Goal: Information Seeking & Learning: Learn about a topic

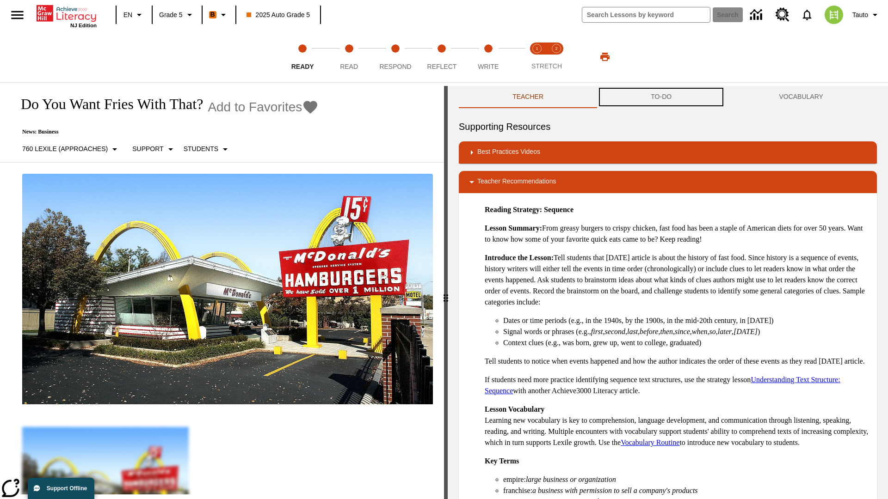
click at [661, 97] on button "TO-DO" at bounding box center [661, 97] width 128 height 22
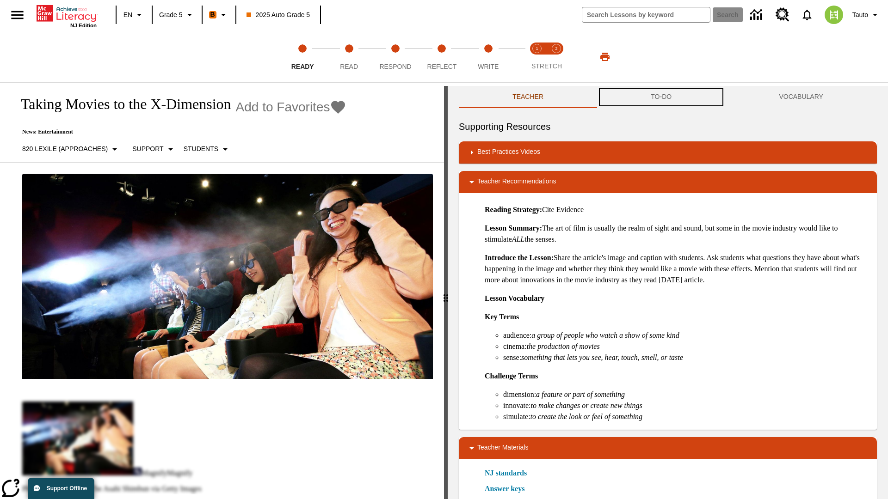
click at [661, 97] on button "TO-DO" at bounding box center [661, 97] width 128 height 22
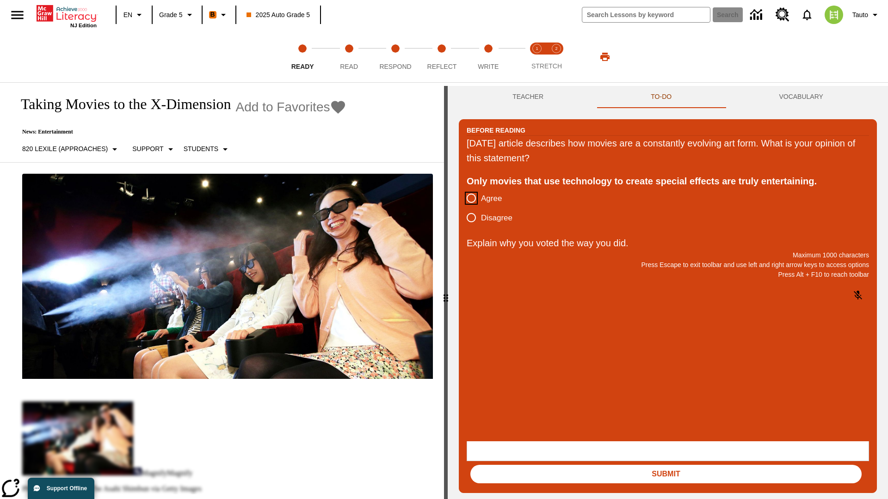
click at [471, 199] on input "Agree" at bounding box center [471, 198] width 19 height 19
radio input "true"
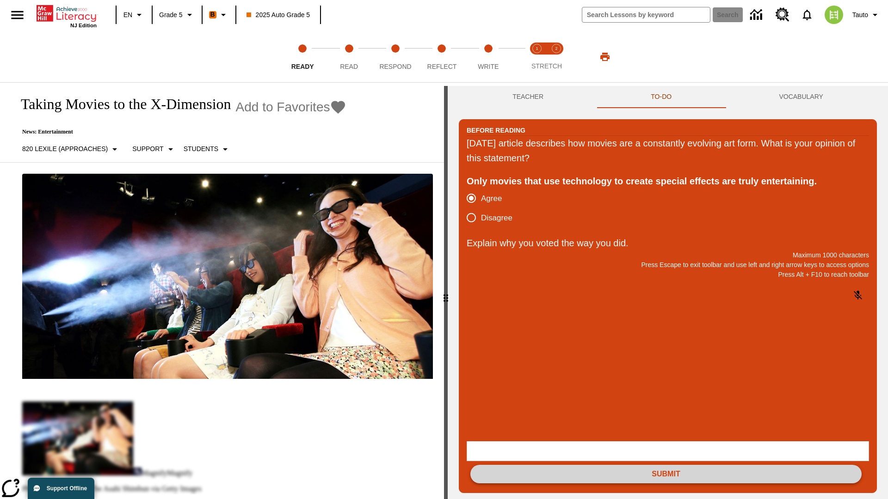
click at [666, 465] on button "Submit" at bounding box center [665, 474] width 391 height 18
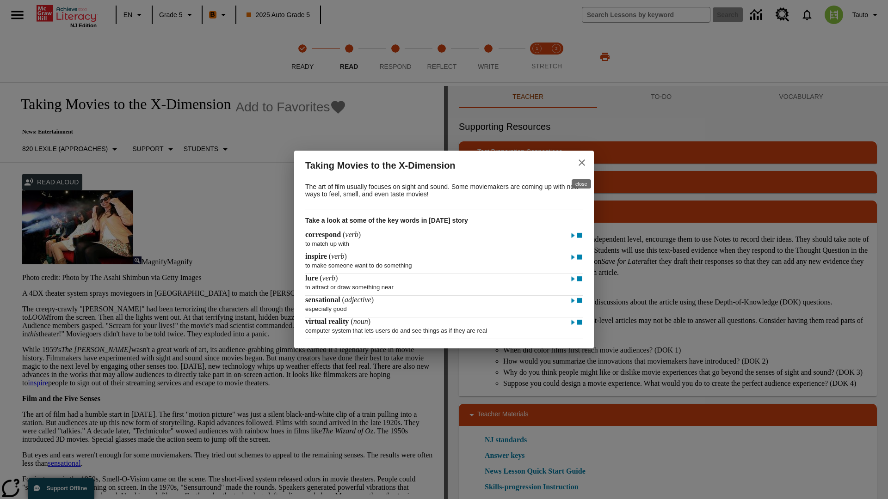
click at [582, 161] on icon "close" at bounding box center [582, 163] width 6 height 6
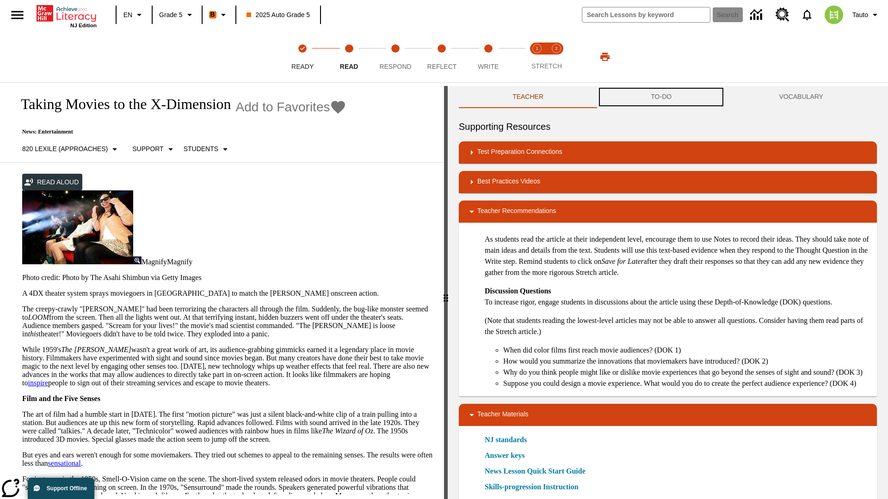
scroll to position [0, 0]
click at [661, 97] on button "TO-DO" at bounding box center [661, 97] width 128 height 22
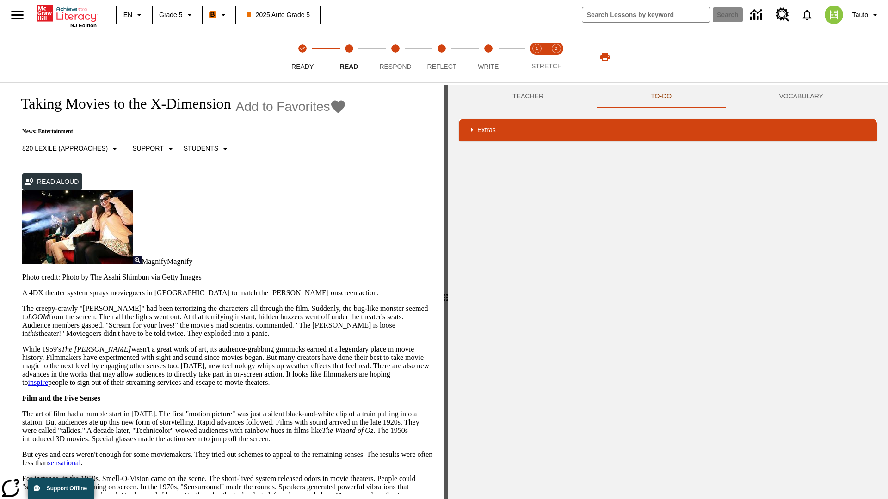
scroll to position [60, 0]
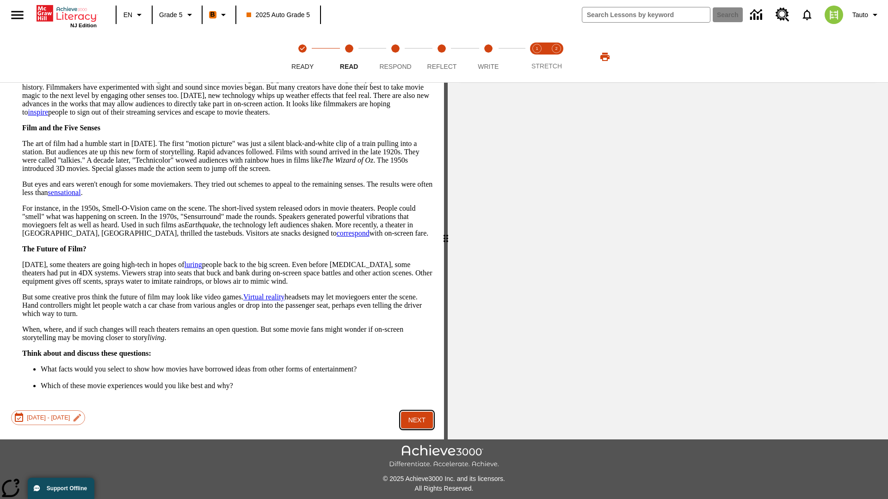
click at [417, 412] on button "Next" at bounding box center [417, 420] width 32 height 17
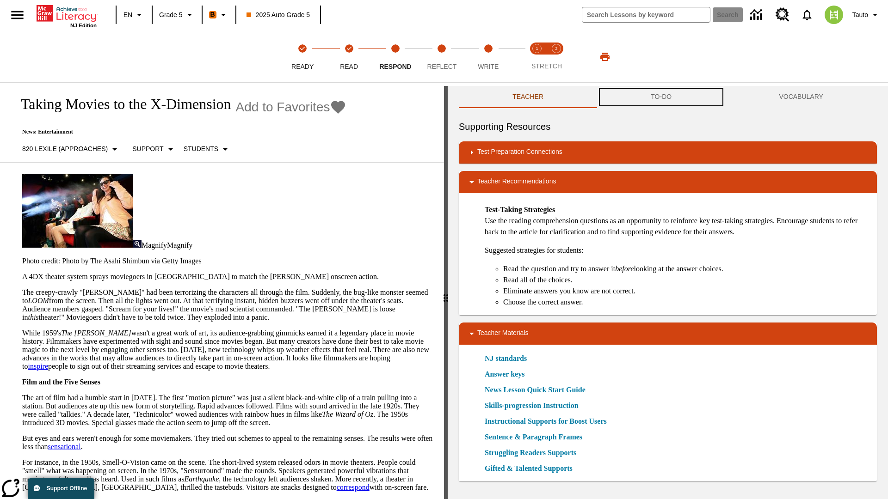
scroll to position [0, 0]
click at [661, 97] on button "TO-DO" at bounding box center [661, 97] width 128 height 22
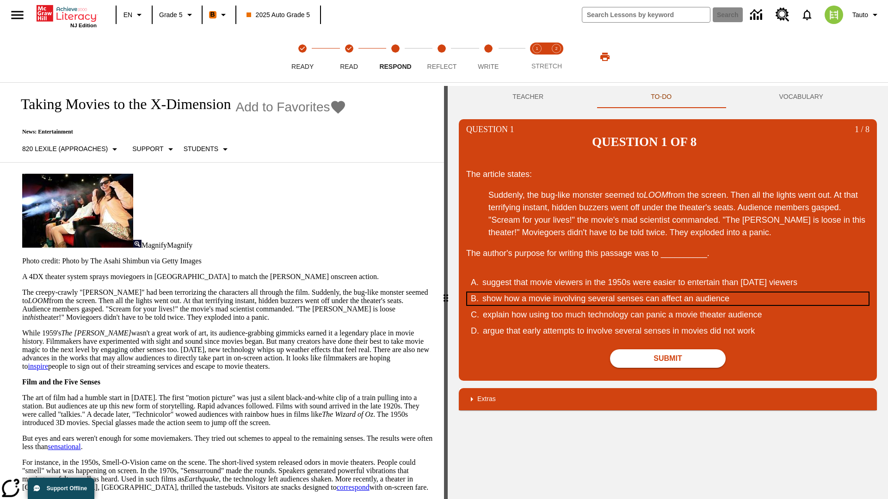
click at [668, 293] on div "show how a movie involving several senses can affect an audience" at bounding box center [661, 299] width 358 height 12
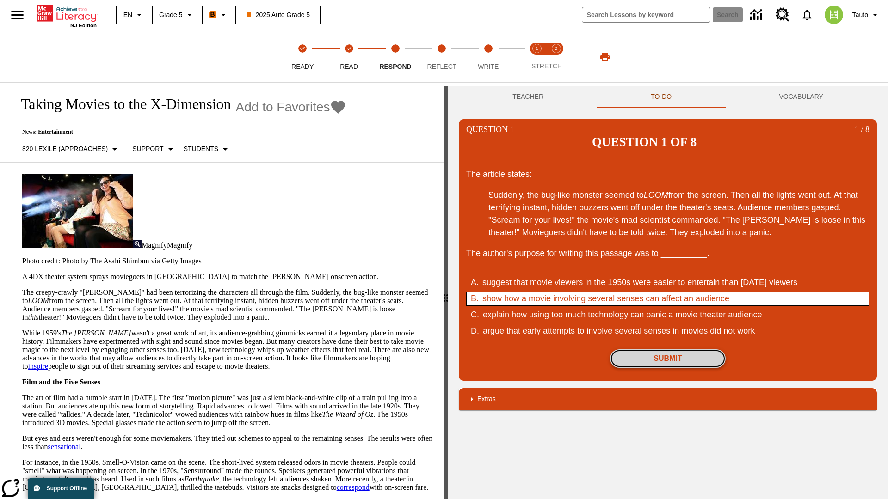
click at [668, 350] on button "Submit" at bounding box center [668, 359] width 116 height 18
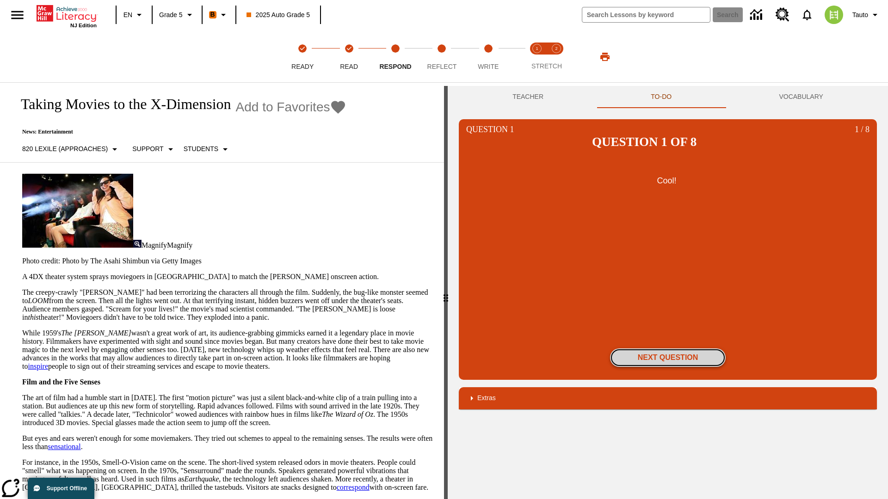
click at [668, 349] on button "Next Question" at bounding box center [668, 358] width 116 height 18
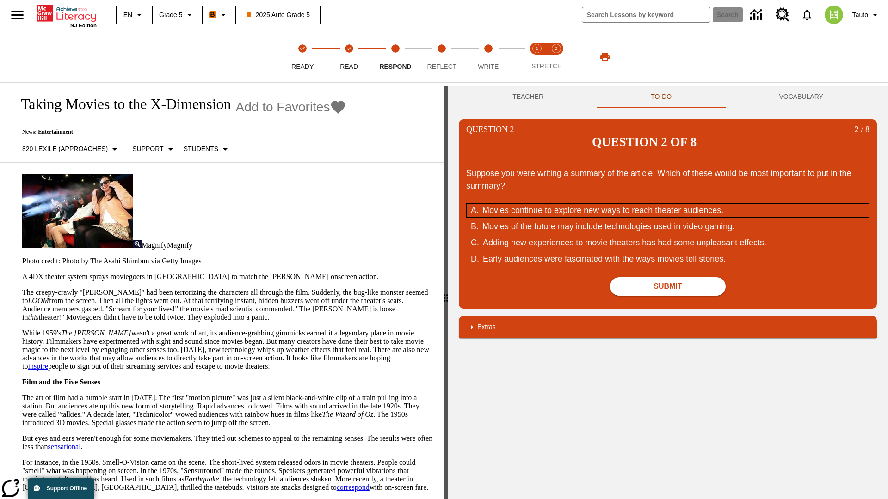
click at [668, 204] on div "Movies continue to explore new ways to reach theater audiences." at bounding box center [661, 210] width 358 height 12
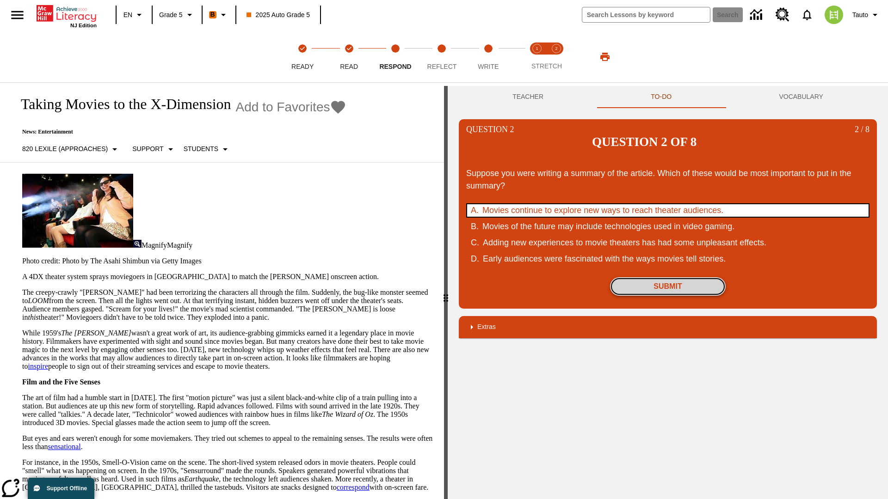
click at [668, 277] on button "Submit" at bounding box center [668, 286] width 116 height 18
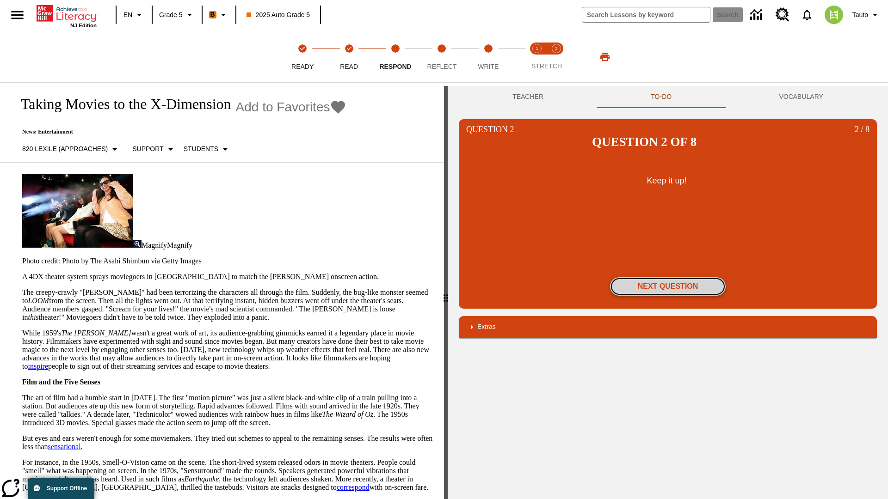
click at [668, 277] on button "Next Question" at bounding box center [668, 286] width 116 height 18
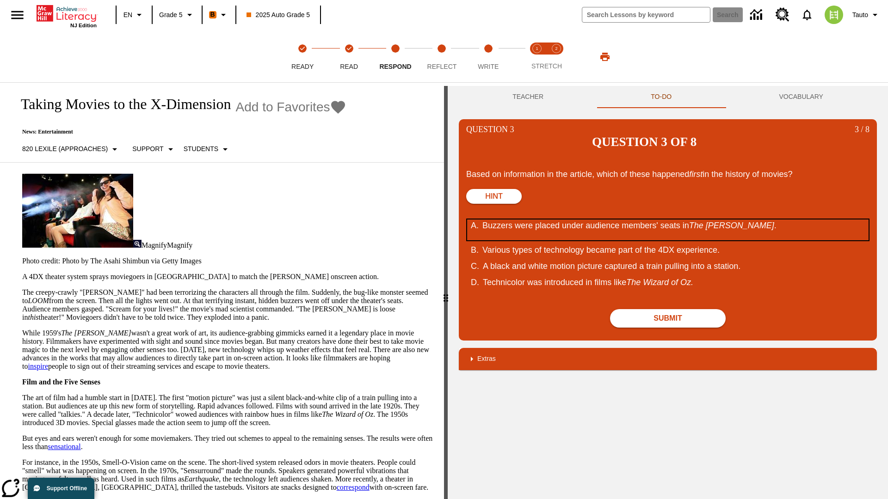
click at [668, 220] on div "Buzzers were placed under audience members' seats in The Tingler ." at bounding box center [661, 230] width 358 height 21
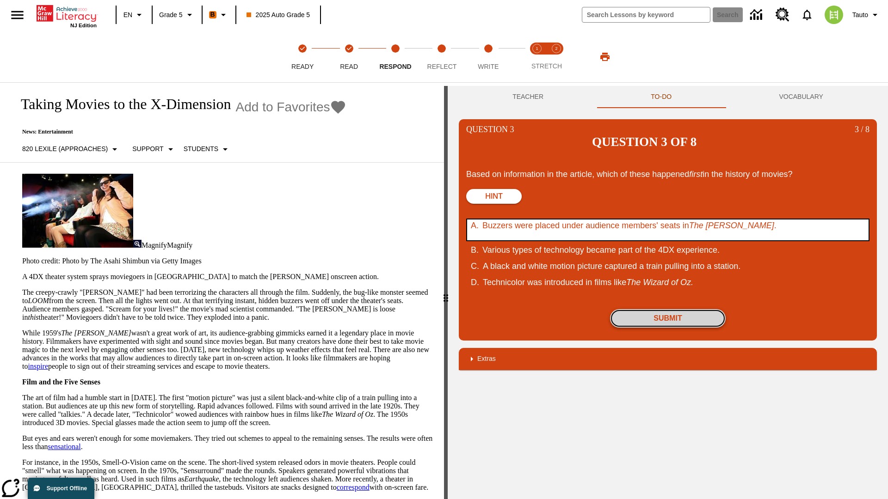
click at [668, 309] on button "Submit" at bounding box center [668, 318] width 116 height 18
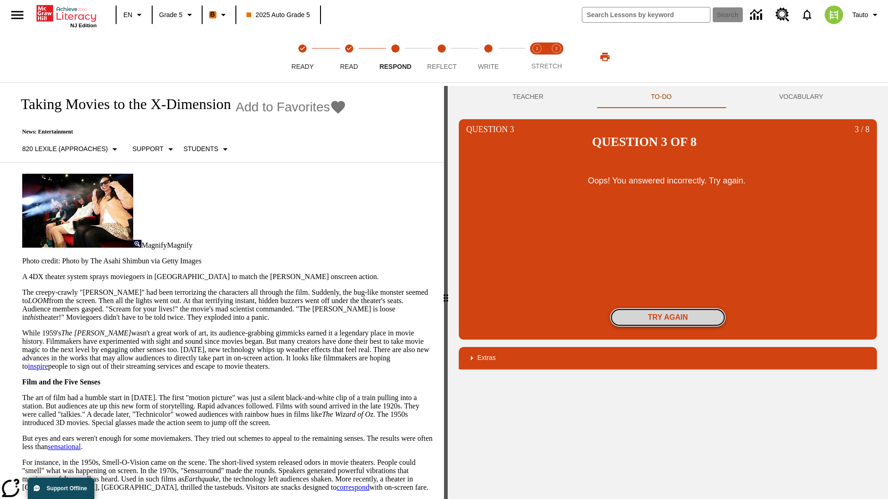
click at [668, 308] on button "Try again" at bounding box center [668, 317] width 116 height 18
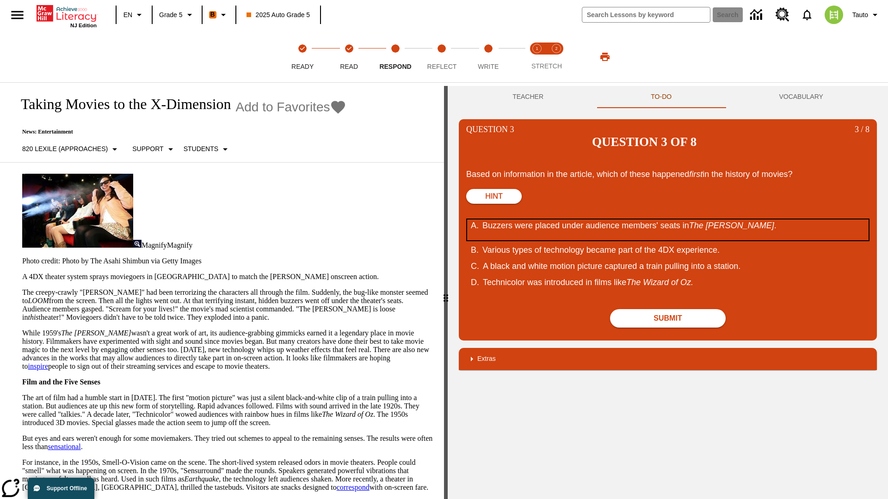
click at [668, 220] on div "Buzzers were placed under audience members' seats in The Tingler ." at bounding box center [661, 230] width 358 height 21
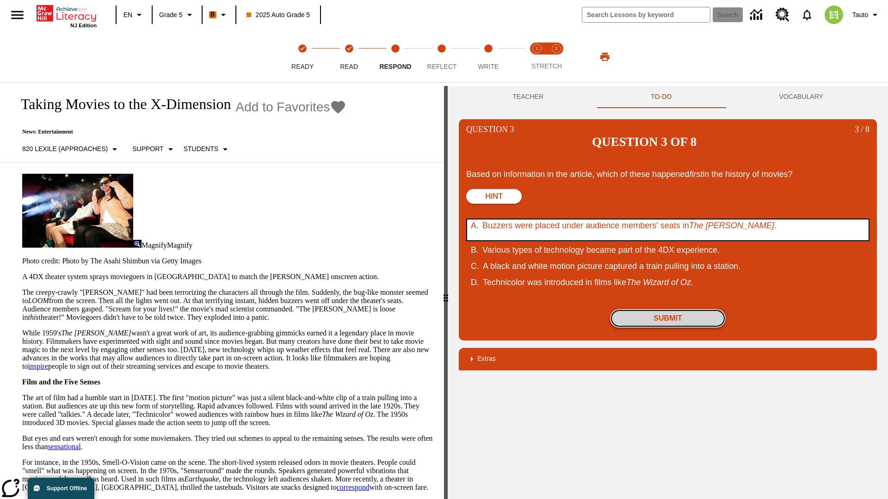
click at [668, 309] on button "Submit" at bounding box center [668, 318] width 116 height 18
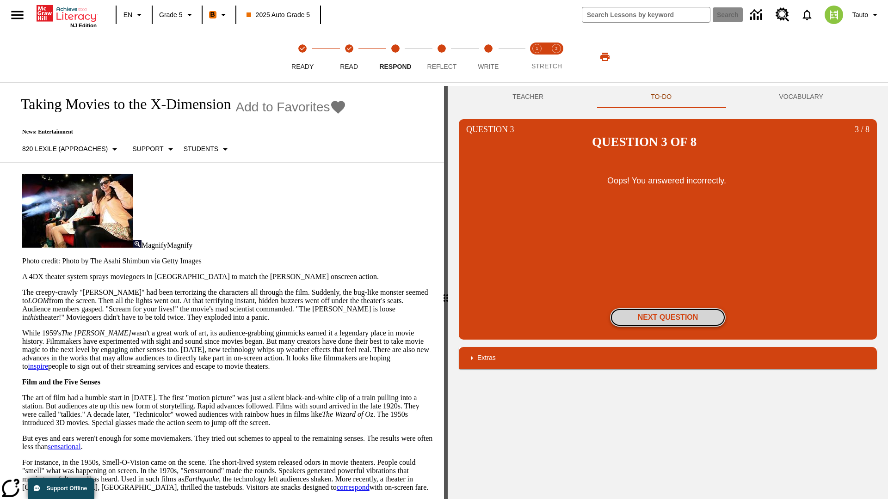
click at [668, 308] on button "Next Question" at bounding box center [668, 317] width 116 height 18
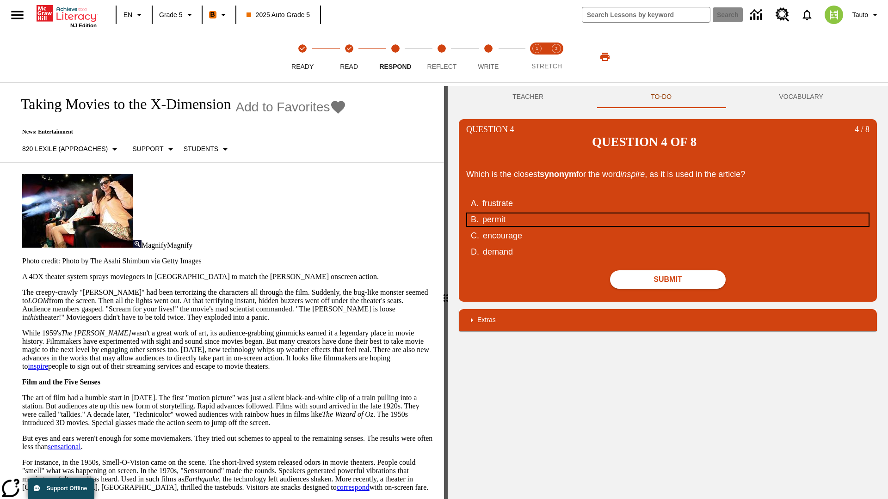
click at [668, 214] on div "permit" at bounding box center [661, 220] width 358 height 12
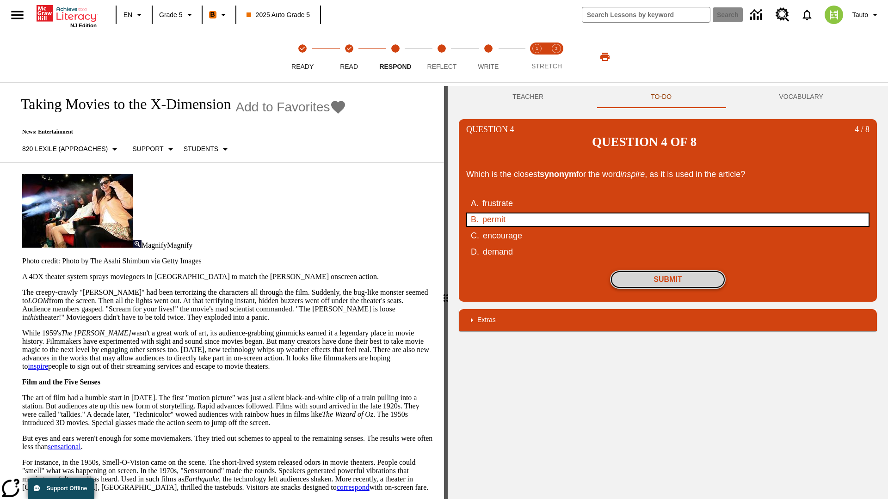
click at [668, 271] on button "Submit" at bounding box center [668, 280] width 116 height 18
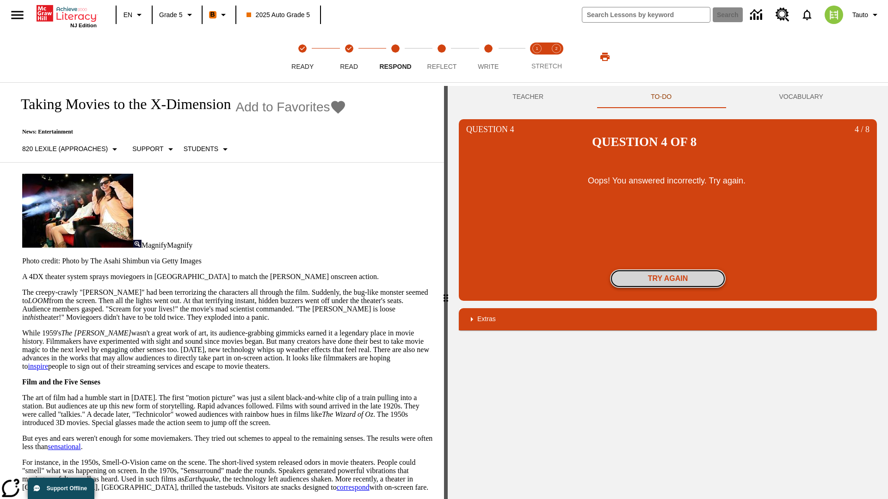
click at [668, 270] on button "Try again" at bounding box center [668, 279] width 116 height 18
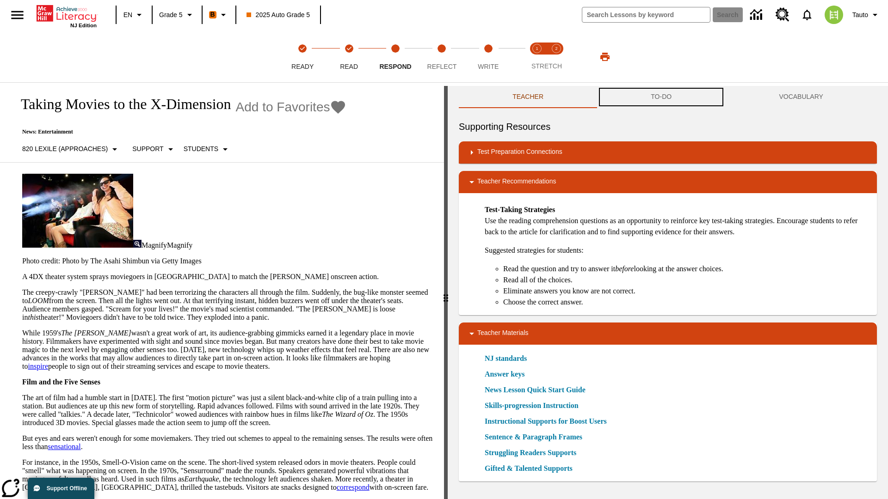
click at [661, 97] on button "TO-DO" at bounding box center [661, 97] width 128 height 22
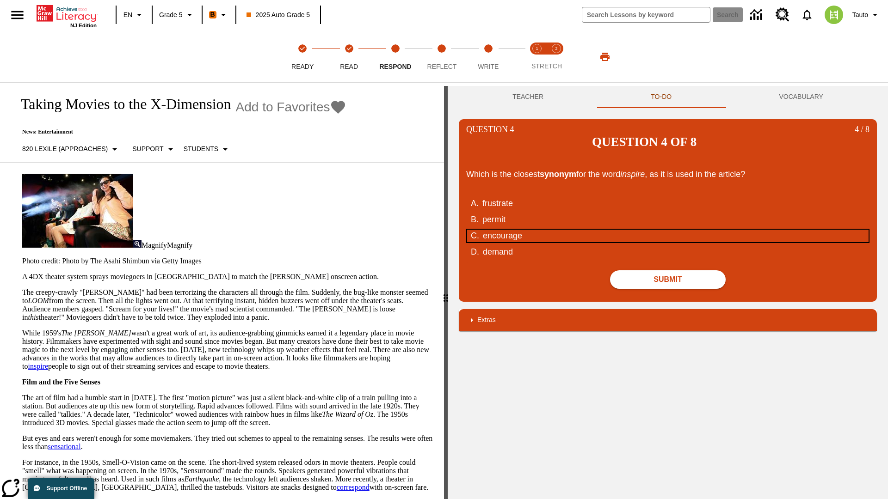
click at [668, 230] on div "encourage" at bounding box center [662, 236] width 358 height 12
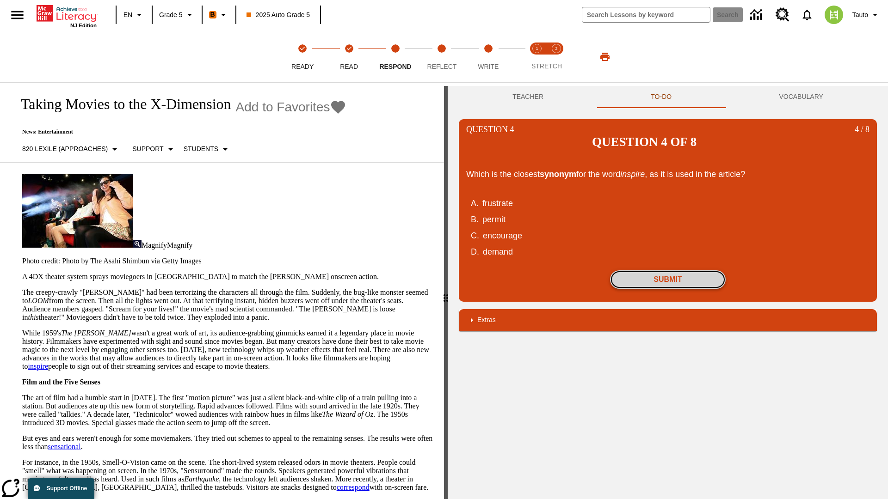
click at [668, 271] on button "Submit" at bounding box center [668, 280] width 116 height 18
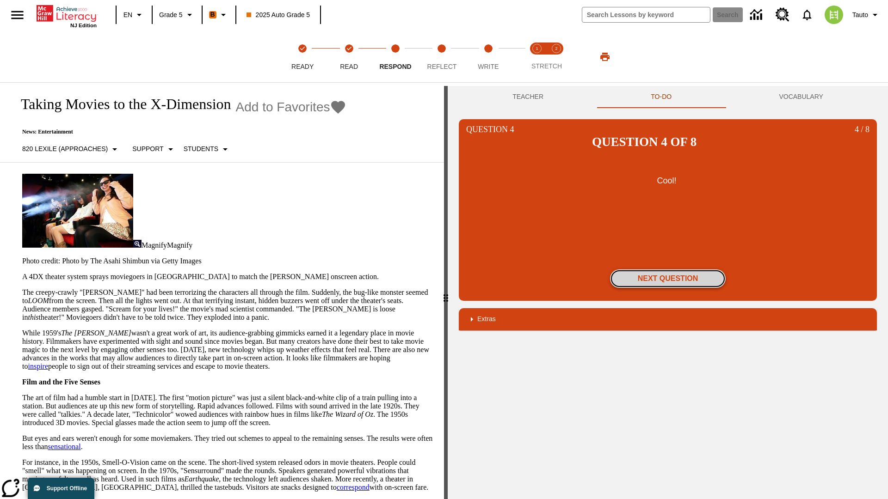
click at [668, 270] on button "Next Question" at bounding box center [668, 279] width 116 height 18
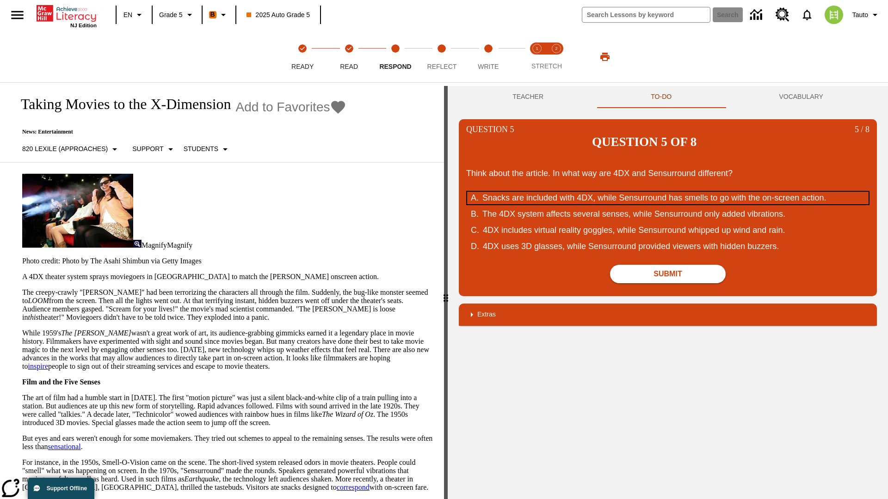
click at [668, 192] on div "Snacks are included with 4DX, while Sensurround has smells to go with the on-sc…" at bounding box center [661, 198] width 358 height 12
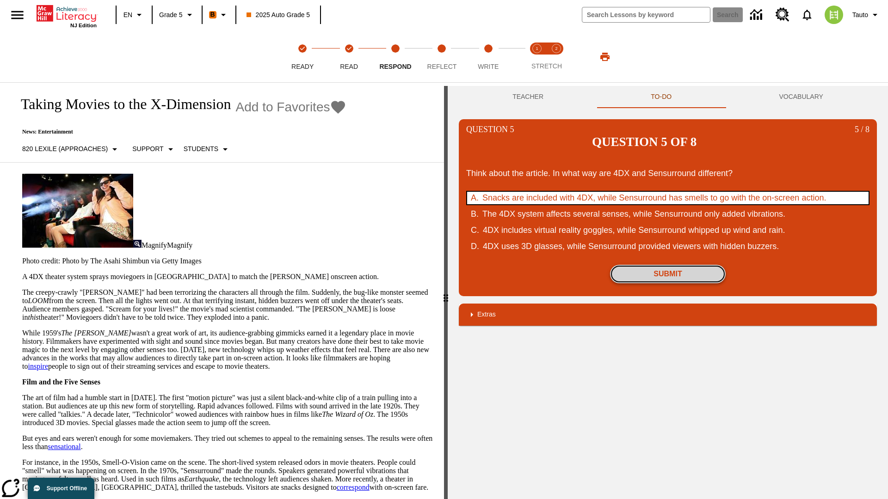
click at [668, 265] on button "Submit" at bounding box center [668, 274] width 116 height 18
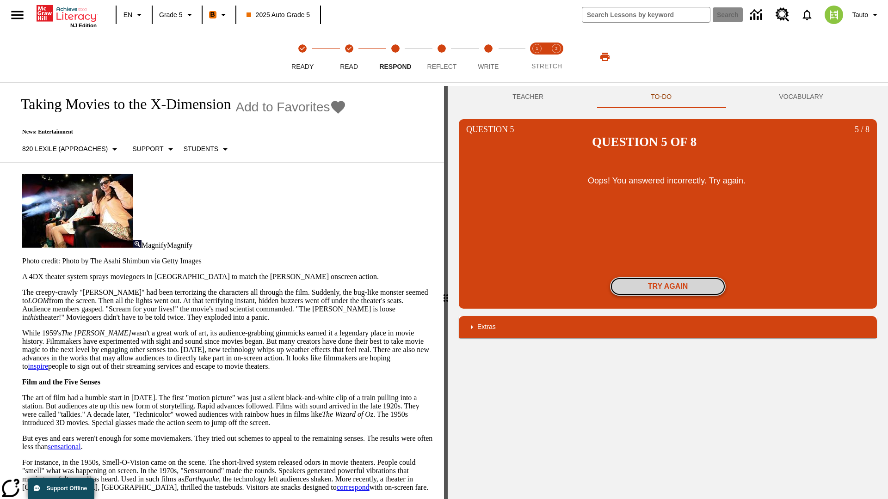
click at [668, 277] on button "Try again" at bounding box center [668, 286] width 116 height 18
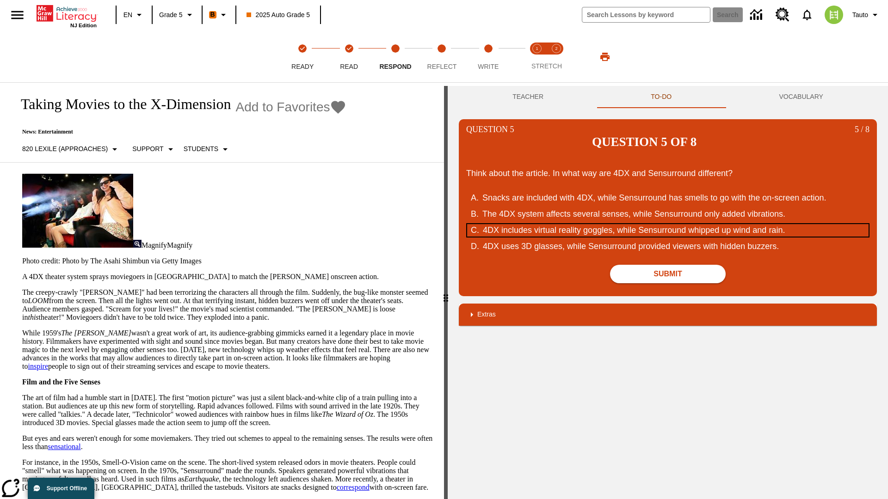
click at [668, 224] on div "4DX includes virtual reality goggles, while Sensurround whipped up wind and rai…" at bounding box center [662, 230] width 358 height 12
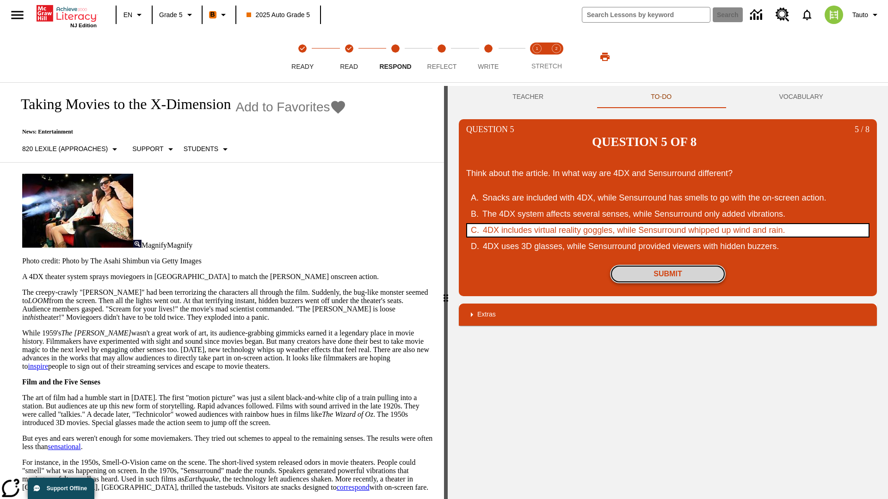
click at [668, 265] on button "Submit" at bounding box center [668, 274] width 116 height 18
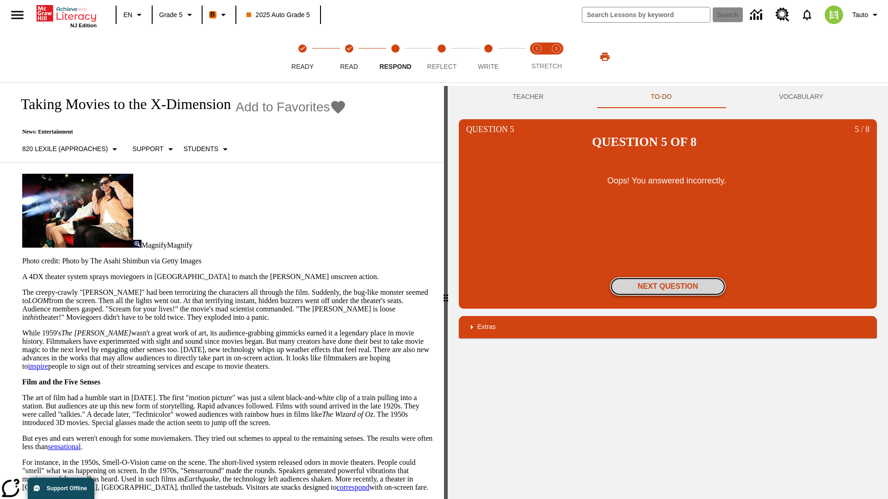
click at [668, 277] on button "Next Question" at bounding box center [668, 286] width 116 height 18
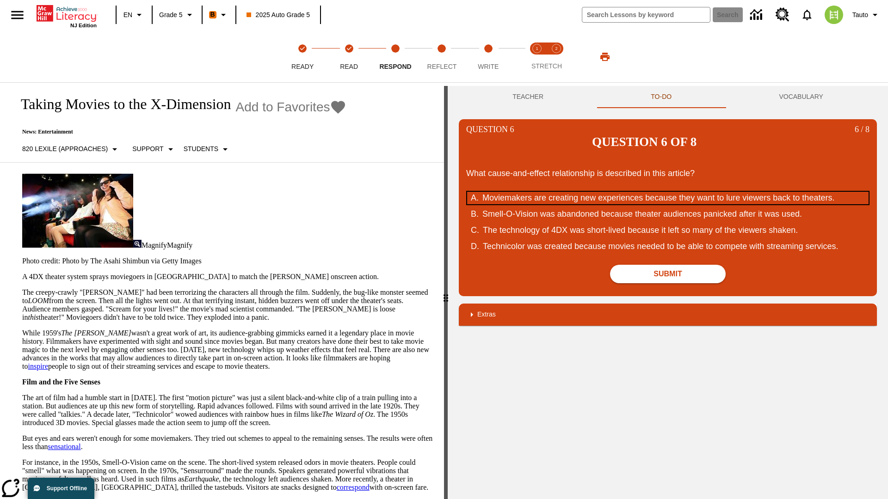
click at [668, 192] on div "Moviemakers are creating new experiences because they want to lure viewers back…" at bounding box center [661, 198] width 358 height 12
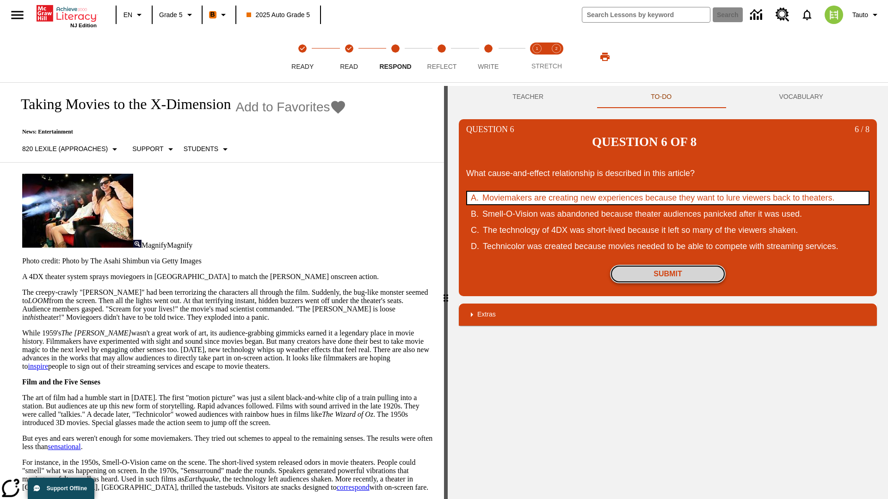
click at [668, 274] on button "Submit" at bounding box center [668, 274] width 116 height 18
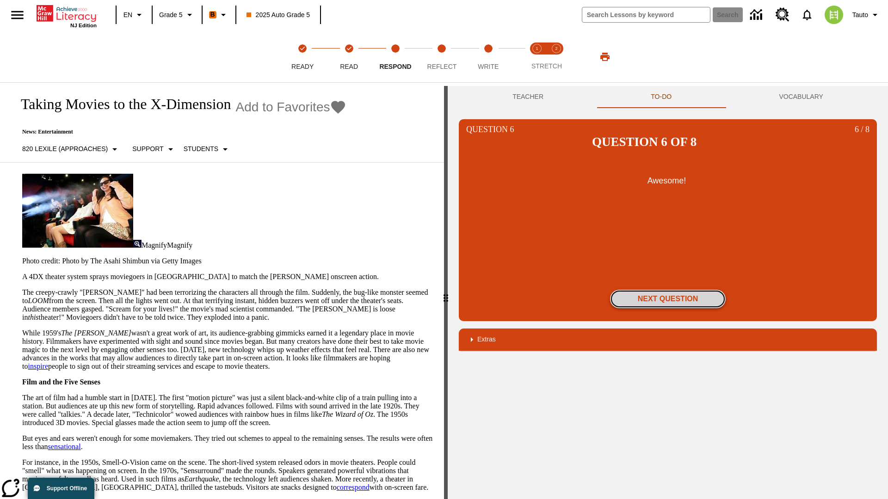
click at [668, 290] on button "Next Question" at bounding box center [668, 299] width 116 height 18
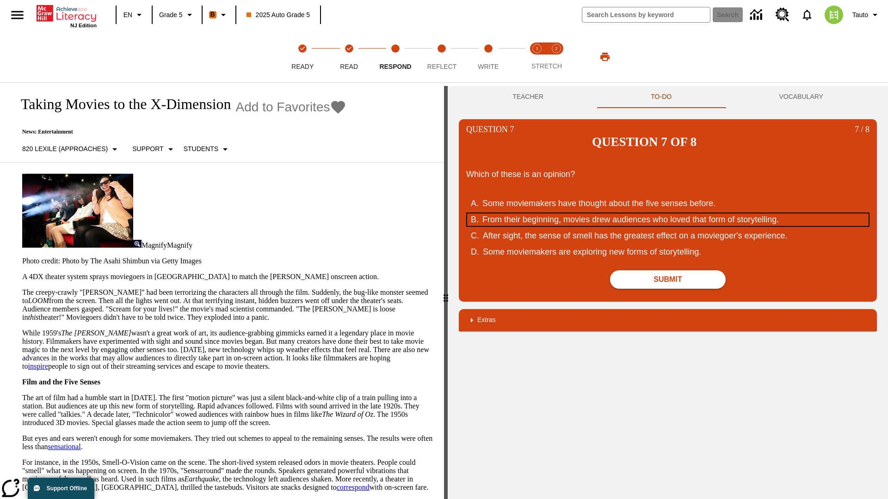
click at [668, 214] on div "From their beginning, movies drew audiences who loved that form of storytelling." at bounding box center [661, 220] width 358 height 12
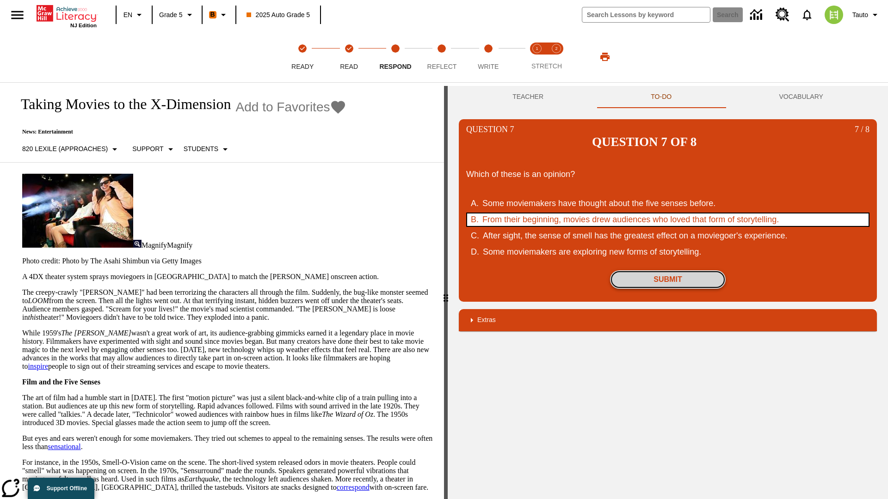
click at [668, 271] on button "Submit" at bounding box center [668, 280] width 116 height 18
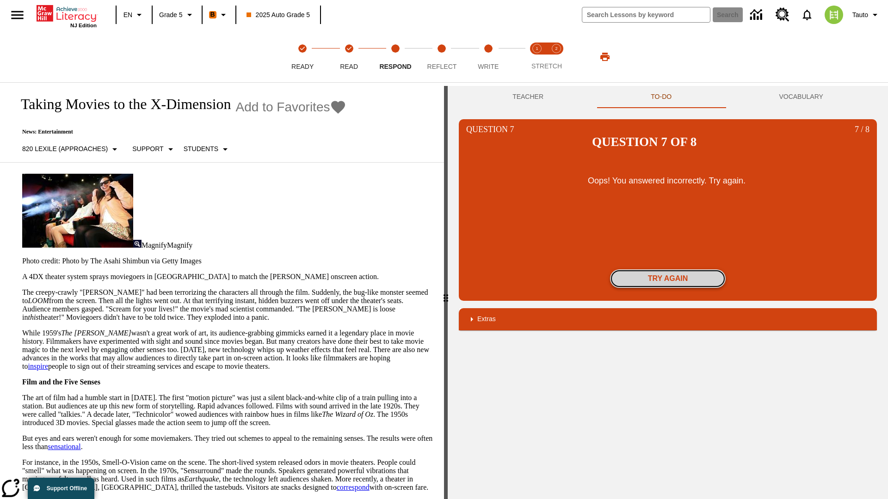
click at [668, 270] on button "Try again" at bounding box center [668, 279] width 116 height 18
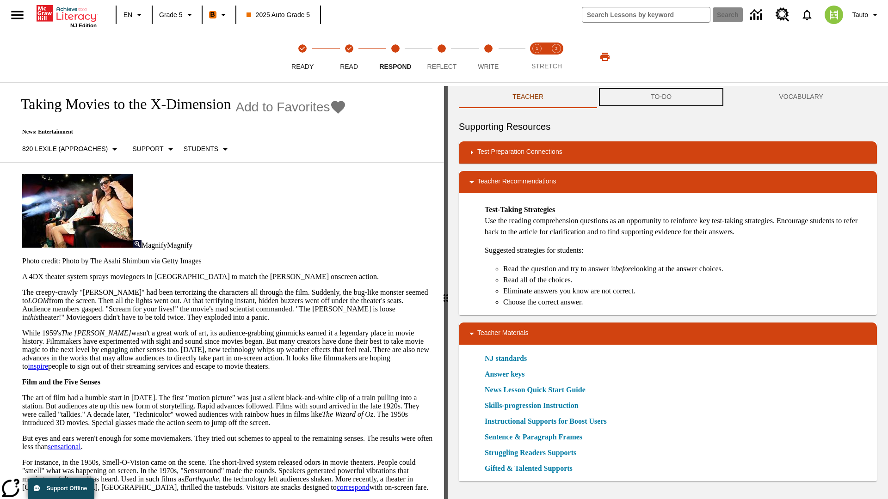
click at [661, 97] on button "TO-DO" at bounding box center [661, 97] width 128 height 22
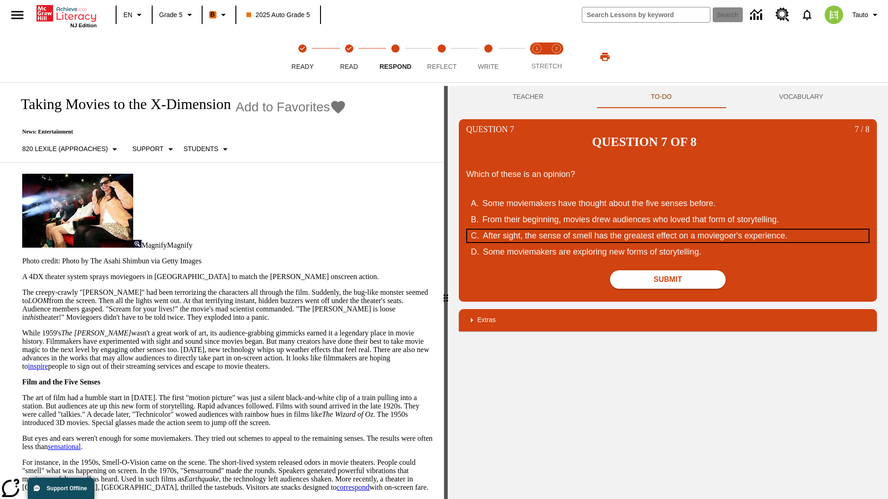
click at [668, 230] on div "After sight, the sense of smell has the greatest effect on a moviegoer's experi…" at bounding box center [662, 236] width 358 height 12
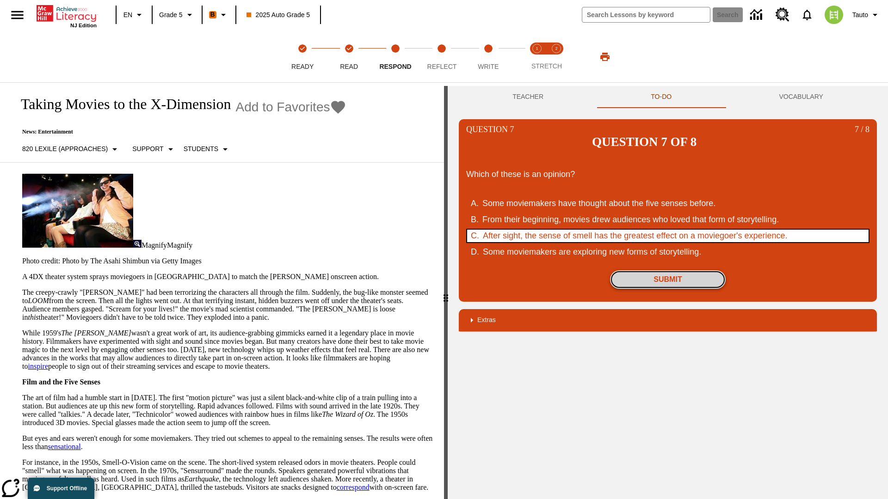
click at [668, 271] on button "Submit" at bounding box center [668, 280] width 116 height 18
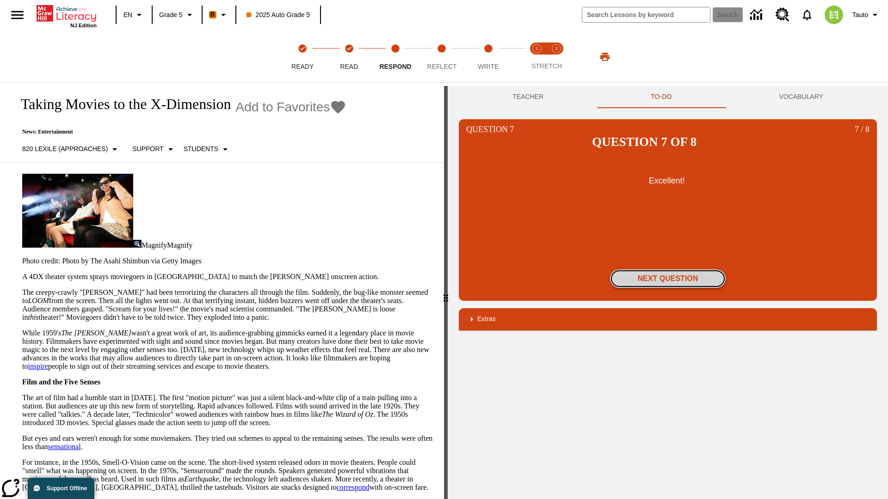
click at [668, 270] on button "Next Question" at bounding box center [668, 279] width 116 height 18
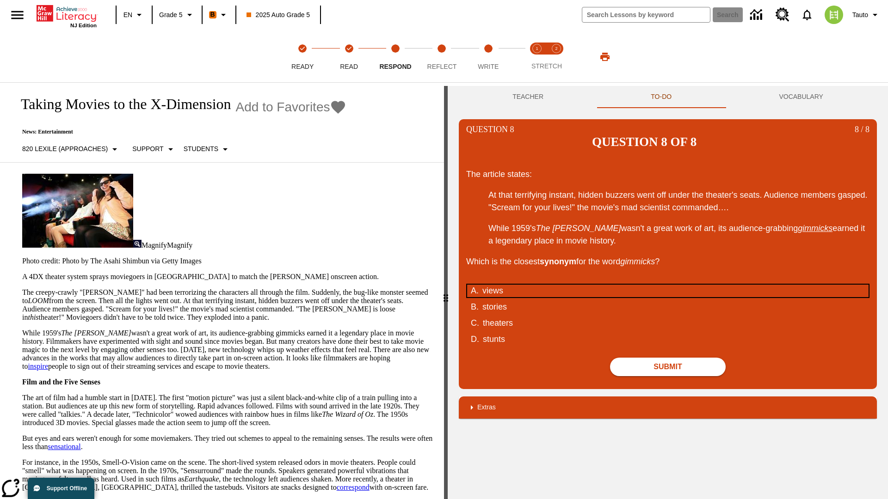
click at [668, 285] on div "views" at bounding box center [661, 291] width 358 height 12
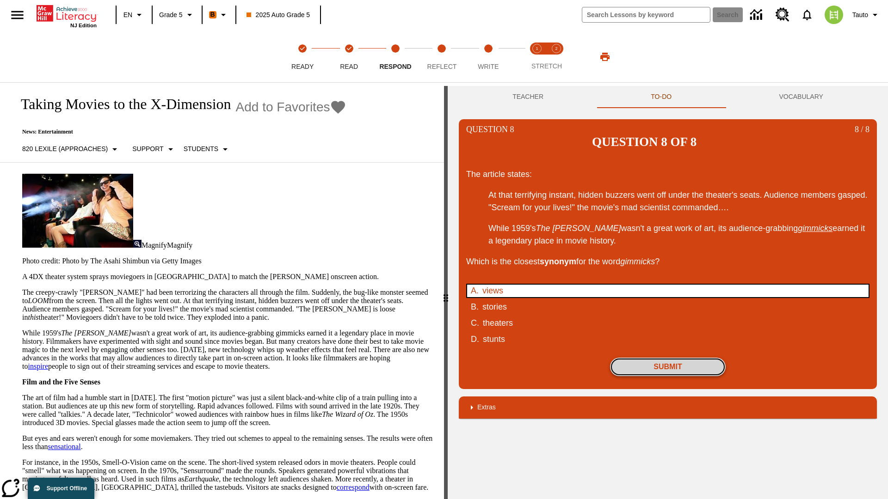
click at [668, 358] on button "Submit" at bounding box center [668, 367] width 116 height 18
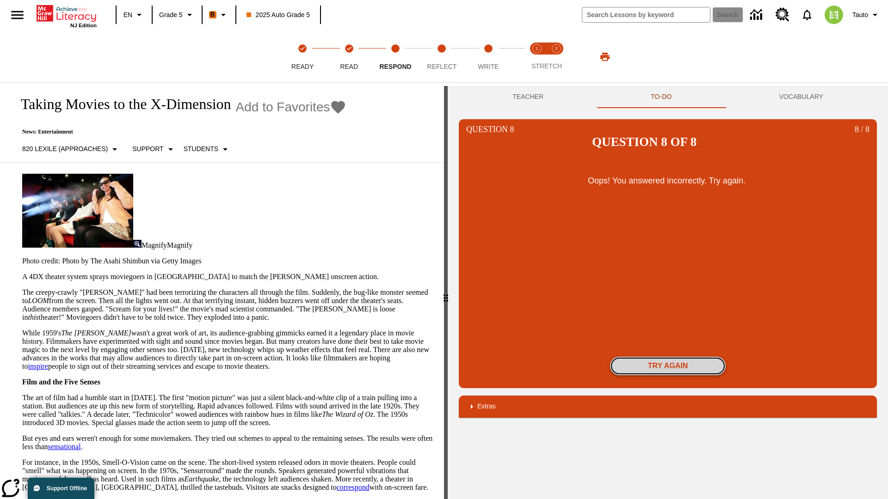
click at [668, 357] on button "Try again" at bounding box center [668, 366] width 116 height 18
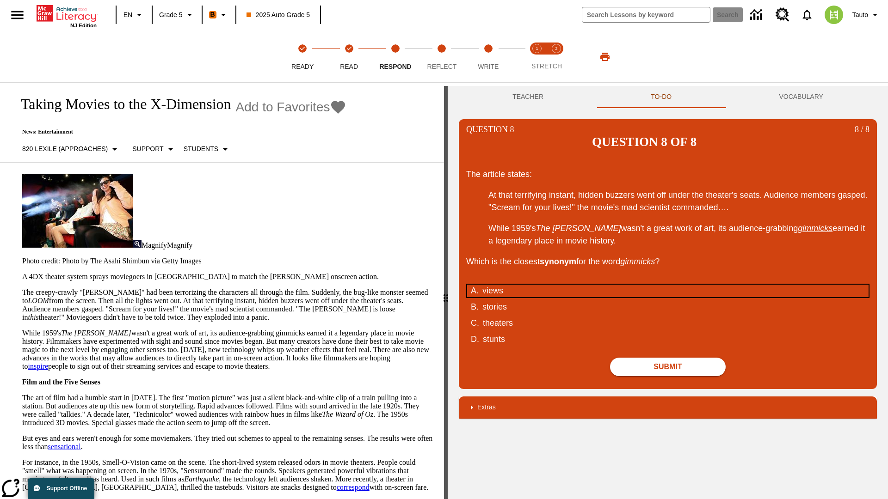
click at [668, 285] on div "views" at bounding box center [661, 291] width 358 height 12
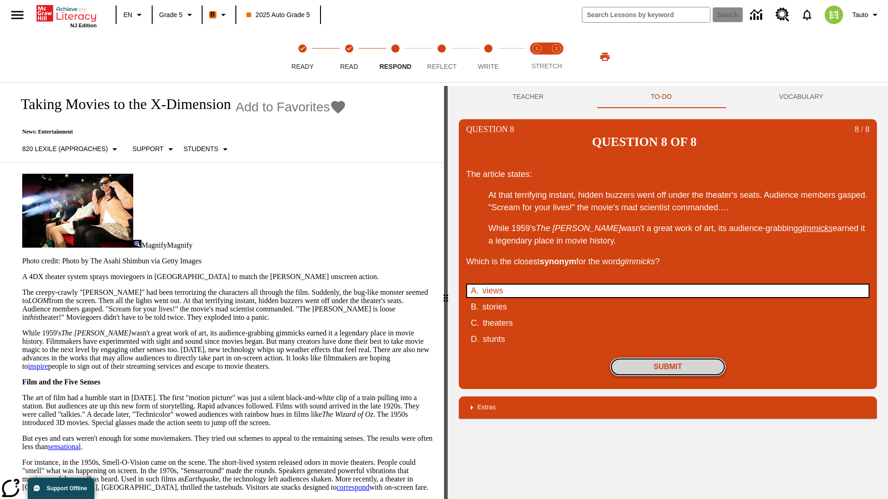
click at [668, 358] on button "Submit" at bounding box center [668, 367] width 116 height 18
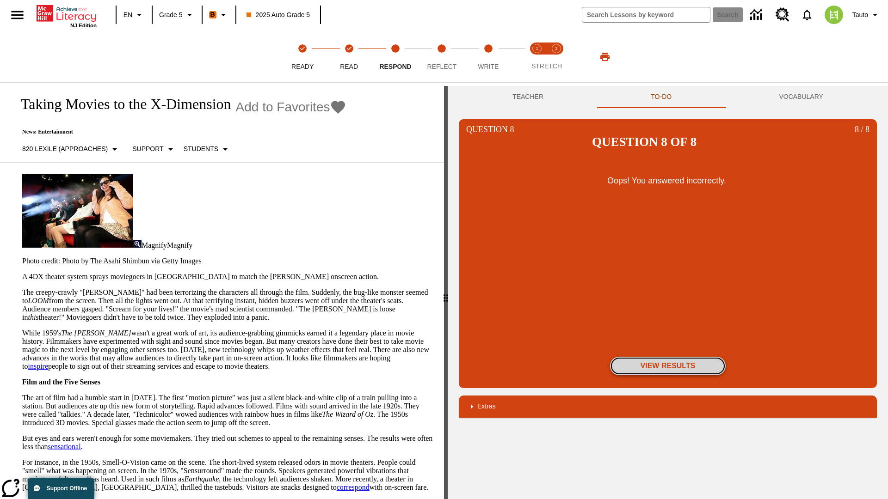
click at [668, 357] on button "View Results" at bounding box center [668, 366] width 116 height 18
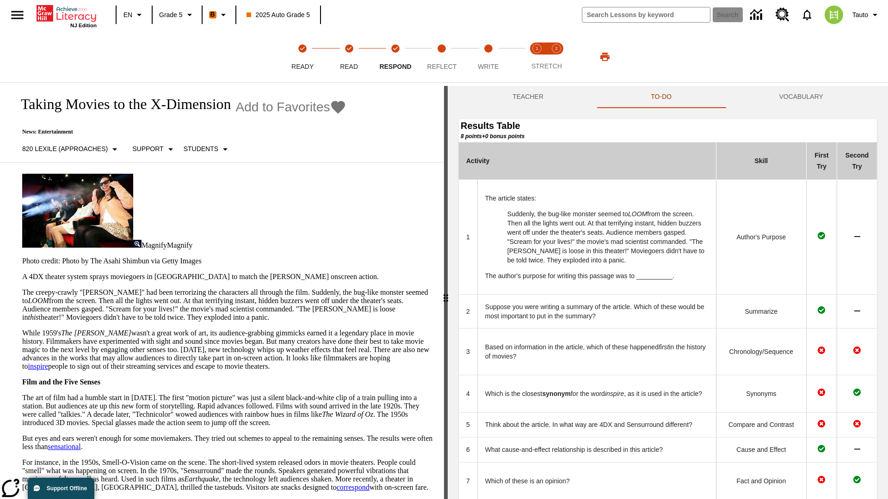
scroll to position [253, 0]
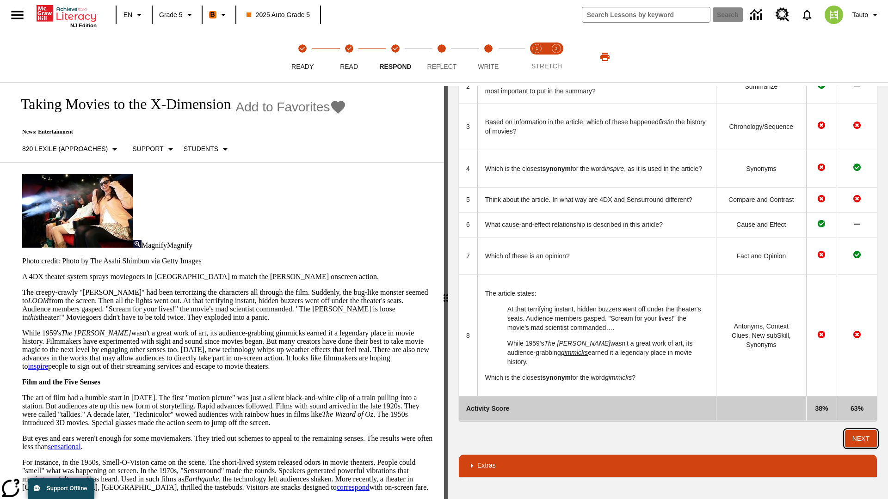
click at [861, 439] on button "Next" at bounding box center [861, 439] width 32 height 17
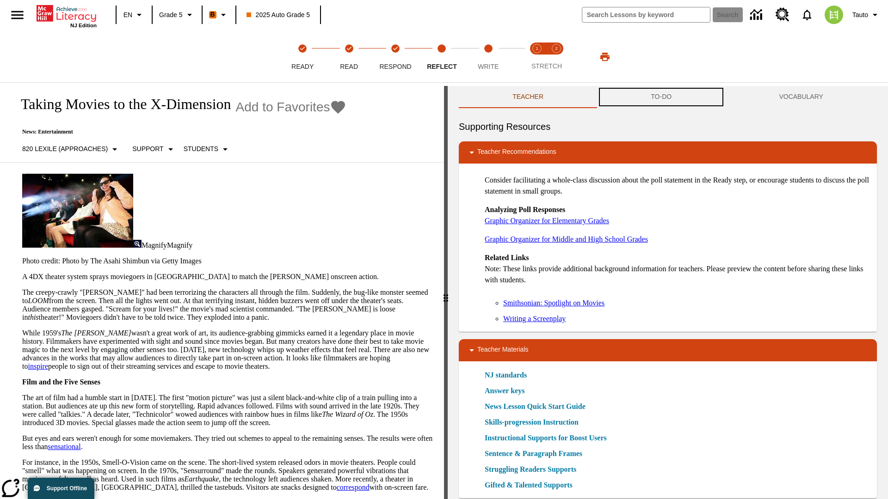
click at [661, 97] on button "TO-DO" at bounding box center [661, 97] width 128 height 22
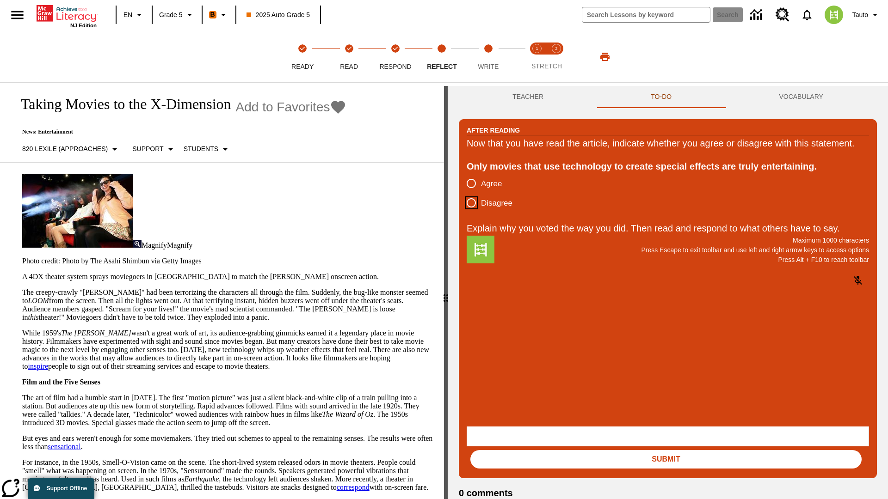
click at [471, 213] on input "Disagree" at bounding box center [471, 202] width 19 height 19
radio input "true"
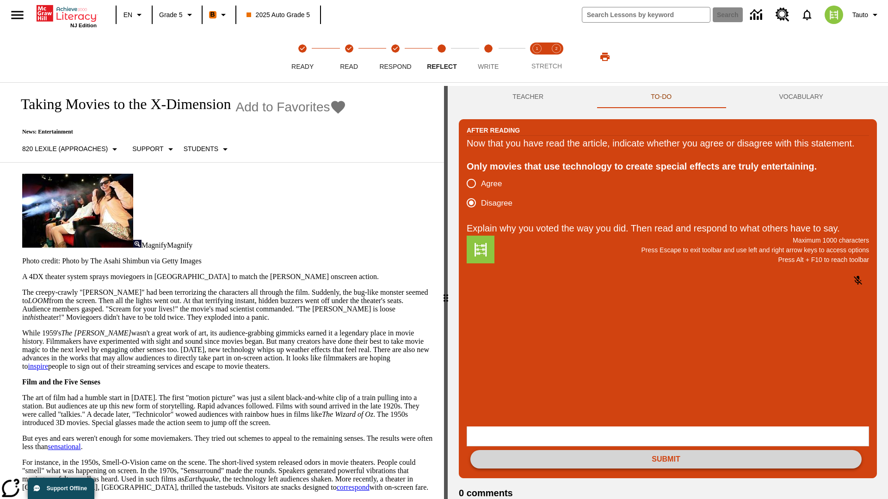
click at [666, 450] on button "Submit" at bounding box center [665, 459] width 391 height 18
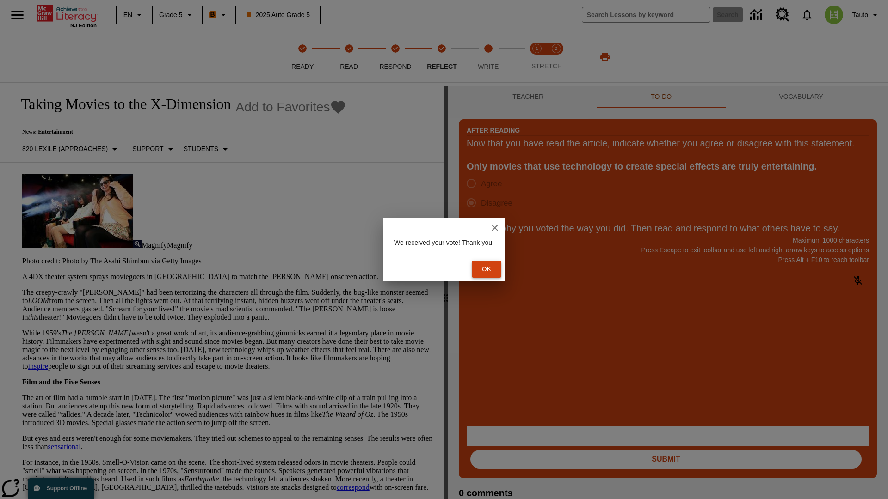
click at [491, 269] on button "Ok" at bounding box center [487, 269] width 30 height 17
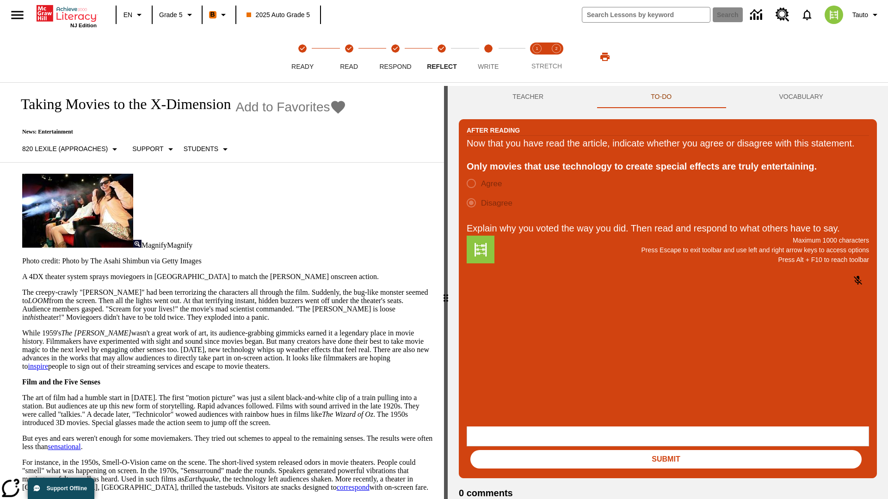
scroll to position [14, 0]
